Goal: Task Accomplishment & Management: Complete application form

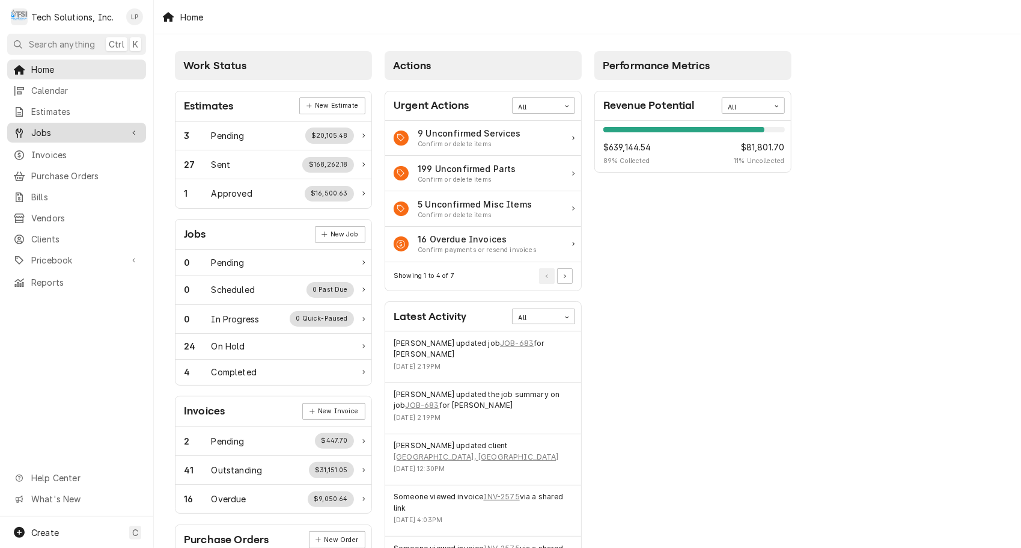
click at [47, 126] on span "Jobs" at bounding box center [76, 132] width 91 height 13
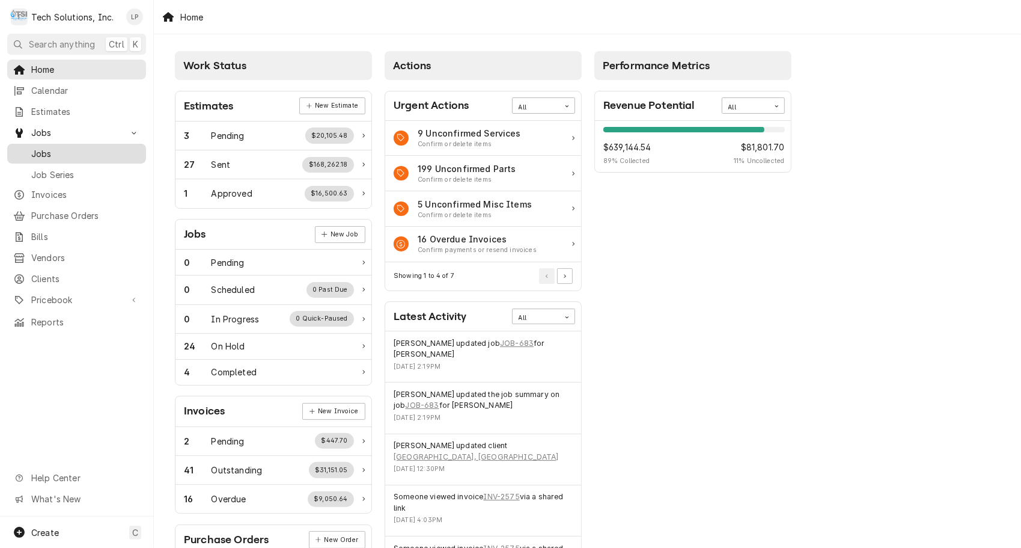
click at [41, 147] on span "Jobs" at bounding box center [85, 153] width 109 height 13
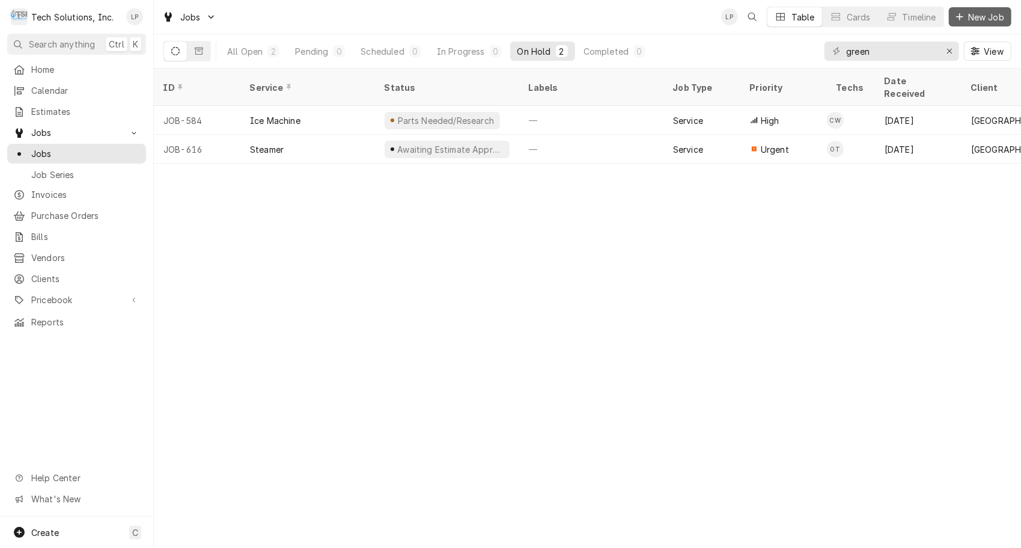
click at [985, 20] on span "New Job" at bounding box center [986, 17] width 41 height 13
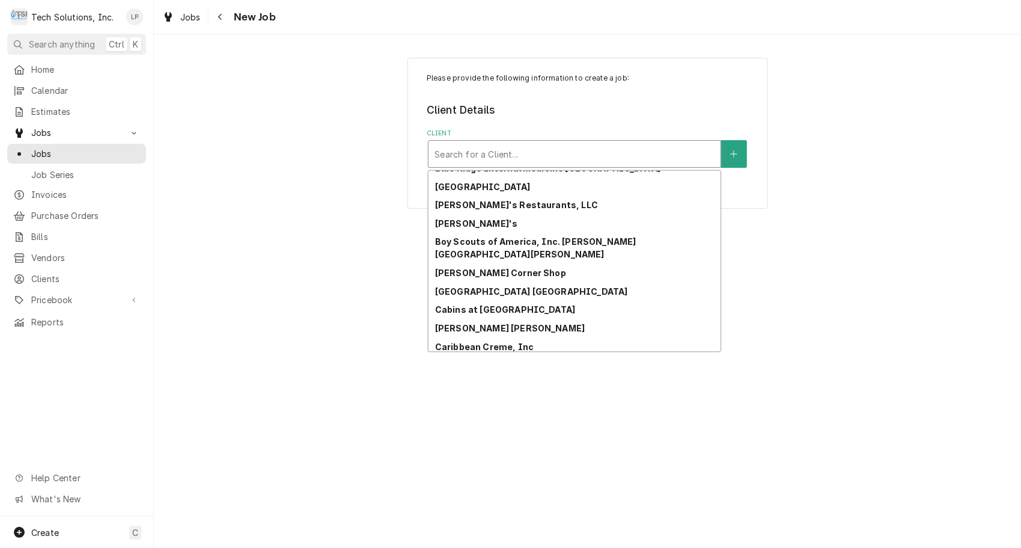
scroll to position [286, 0]
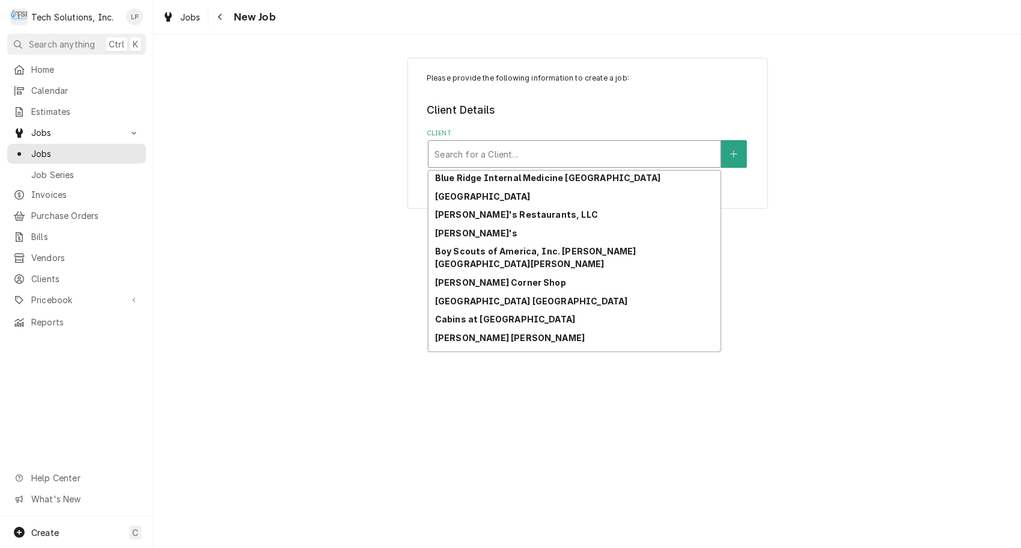
click at [528, 209] on strong "Bob Evan's Restaurants, LLC" at bounding box center [516, 214] width 163 height 10
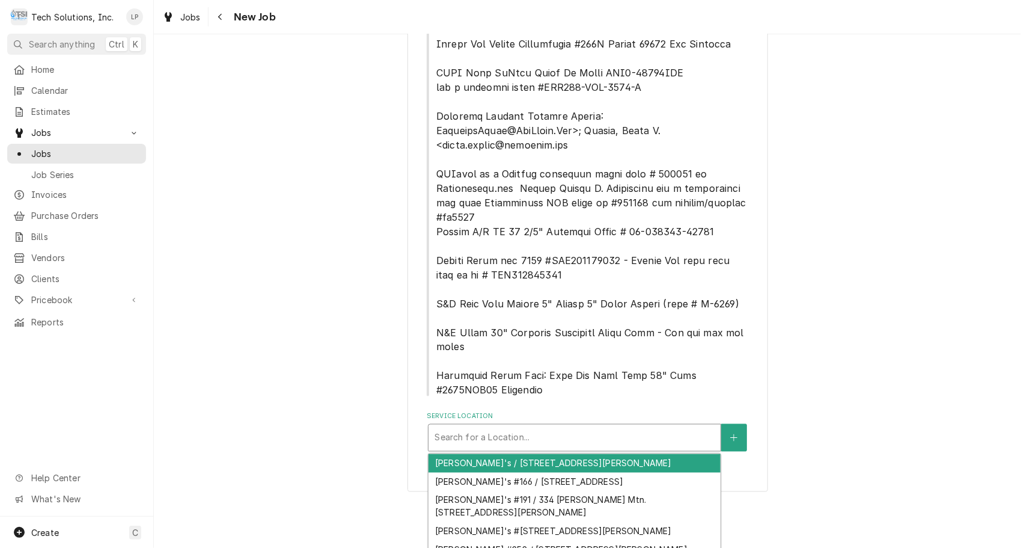
scroll to position [1290, 0]
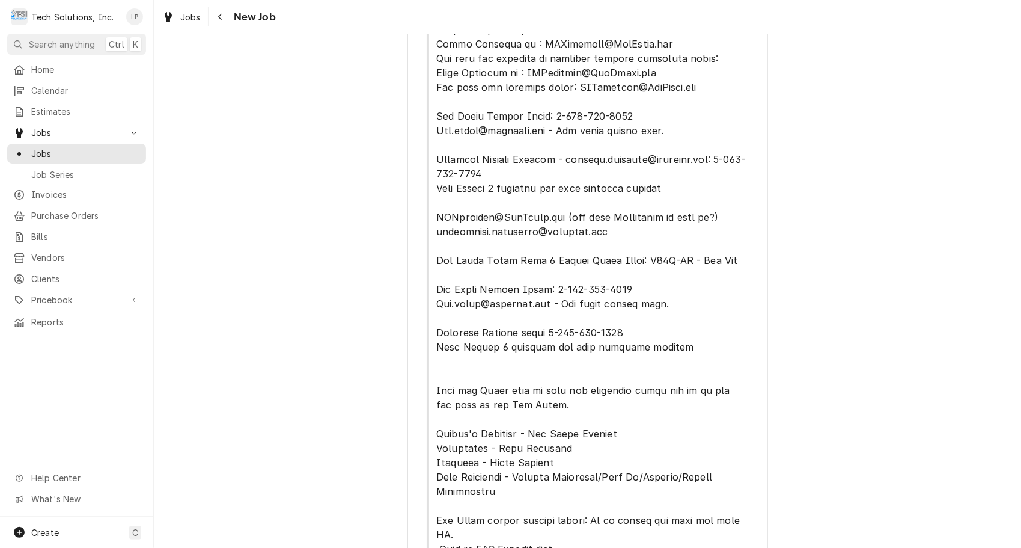
scroll to position [0, 0]
